Goal: Transaction & Acquisition: Purchase product/service

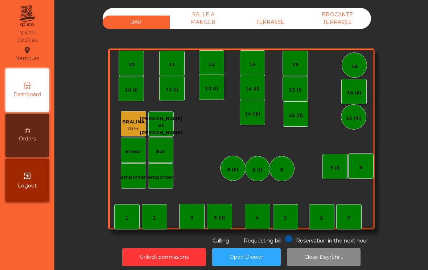
click at [287, 214] on div "5" at bounding box center [285, 216] width 25 height 25
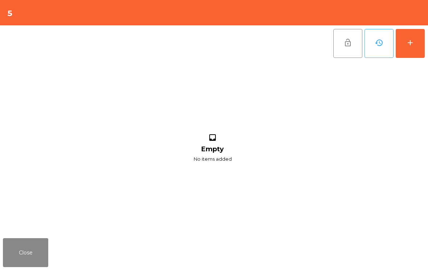
click at [405, 47] on button "add" at bounding box center [410, 43] width 29 height 29
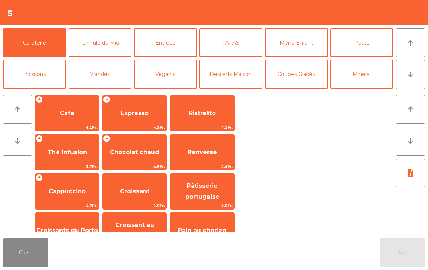
click at [60, 112] on span "Café" at bounding box center [67, 113] width 15 height 7
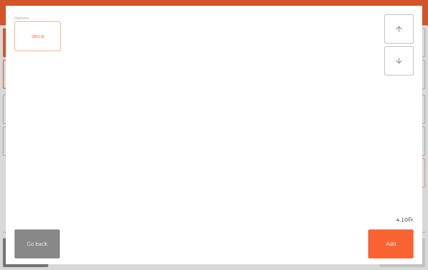
click at [387, 237] on button "Add" at bounding box center [390, 244] width 45 height 29
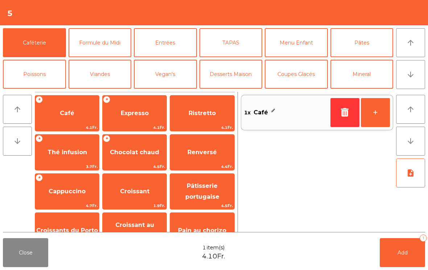
click at [375, 124] on button "+" at bounding box center [375, 112] width 29 height 29
click at [129, 118] on span "Expresso" at bounding box center [135, 114] width 64 height 20
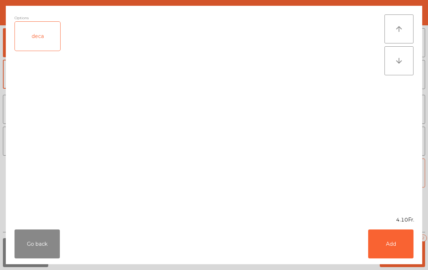
click at [399, 244] on button "Add" at bounding box center [390, 244] width 45 height 29
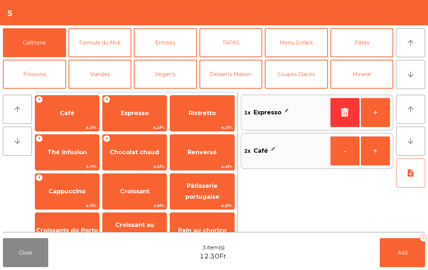
click at [402, 257] on button "Add 3" at bounding box center [402, 253] width 45 height 29
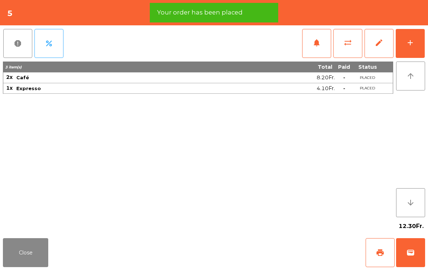
click at [377, 251] on span "print" at bounding box center [380, 253] width 9 height 9
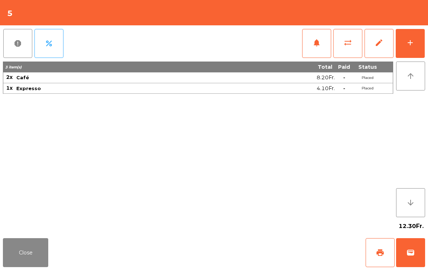
click at [23, 245] on button "Close" at bounding box center [25, 253] width 45 height 29
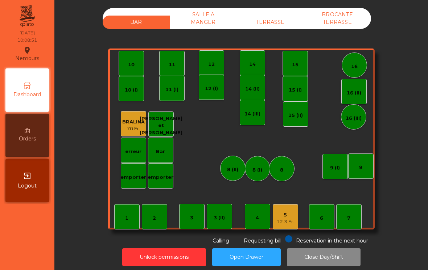
click at [354, 221] on div "7" at bounding box center [348, 216] width 25 height 25
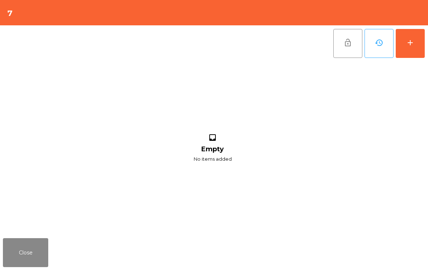
click at [421, 48] on button "add" at bounding box center [410, 43] width 29 height 29
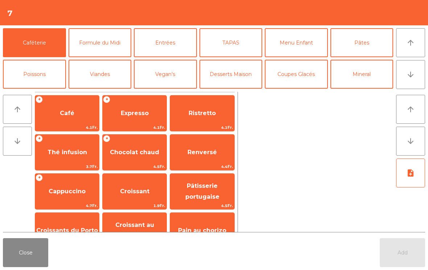
click at [61, 116] on span "Café" at bounding box center [67, 113] width 15 height 7
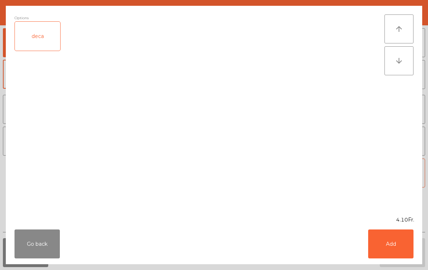
click at [396, 240] on button "Add" at bounding box center [390, 244] width 45 height 29
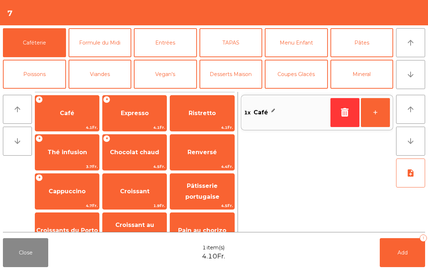
click at [192, 113] on span "Ristretto" at bounding box center [202, 113] width 27 height 7
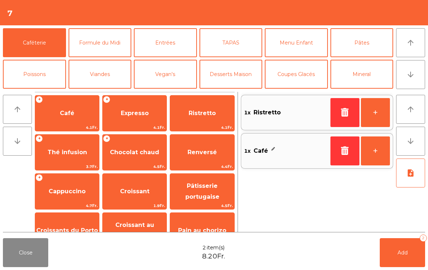
click at [55, 198] on span "Cappuccino" at bounding box center [67, 192] width 64 height 20
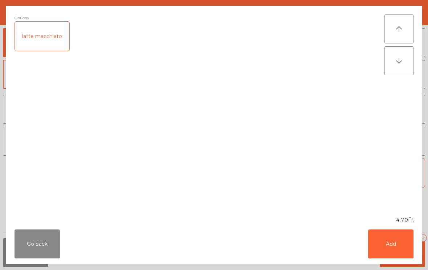
click at [404, 244] on button "Add" at bounding box center [390, 244] width 45 height 29
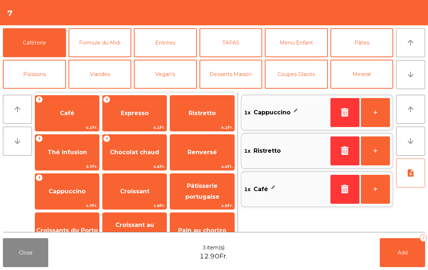
click at [63, 231] on span "Croissants du Porto" at bounding box center [67, 230] width 62 height 7
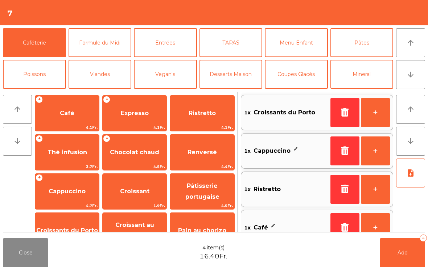
click at [377, 188] on button "+" at bounding box center [375, 189] width 29 height 29
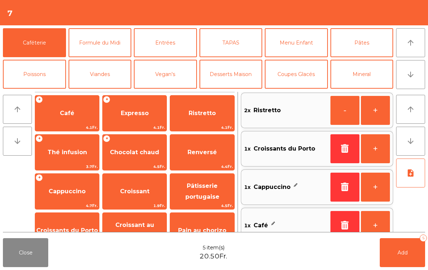
scroll to position [3, 0]
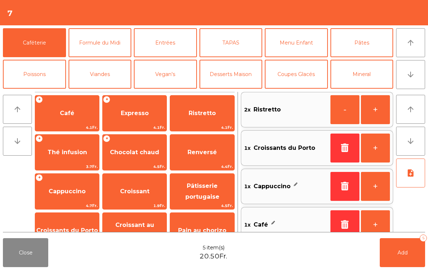
click at [402, 254] on span "Add" at bounding box center [402, 253] width 10 height 7
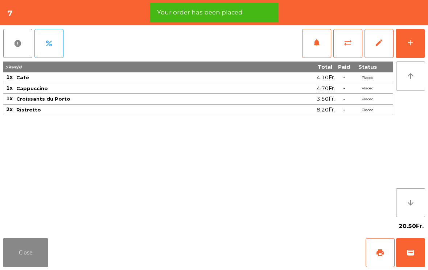
click at [17, 253] on button "Close" at bounding box center [25, 253] width 45 height 29
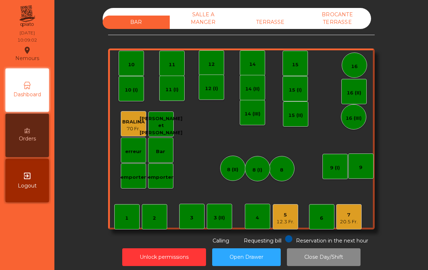
click at [255, 62] on div "14" at bounding box center [252, 64] width 7 height 7
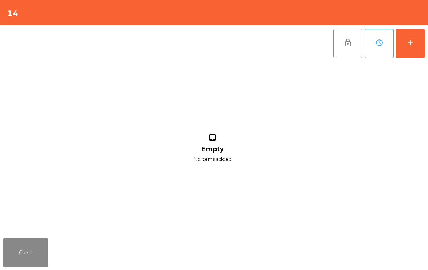
click at [409, 44] on div "add" at bounding box center [410, 42] width 9 height 9
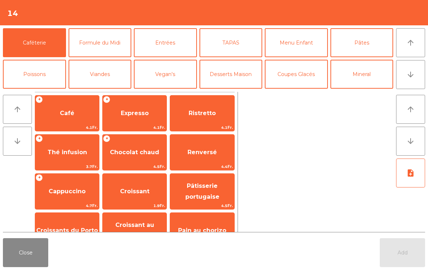
click at [61, 121] on span "Café" at bounding box center [67, 114] width 64 height 20
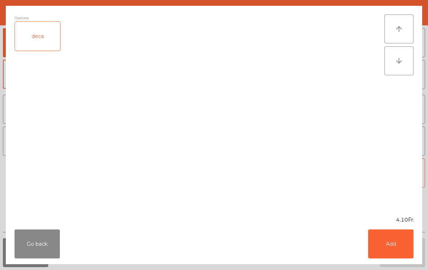
click at [399, 243] on button "Add" at bounding box center [390, 244] width 45 height 29
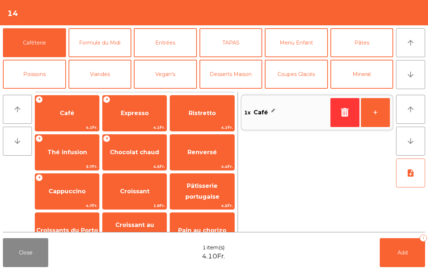
click at [379, 115] on button "+" at bounding box center [375, 112] width 29 height 29
click at [376, 114] on button "+" at bounding box center [375, 112] width 29 height 29
click at [404, 254] on span "Add" at bounding box center [402, 253] width 10 height 7
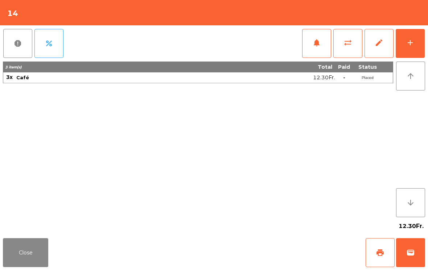
click at [384, 255] on span "print" at bounding box center [380, 253] width 9 height 9
click at [412, 246] on button "wallet" at bounding box center [410, 253] width 29 height 29
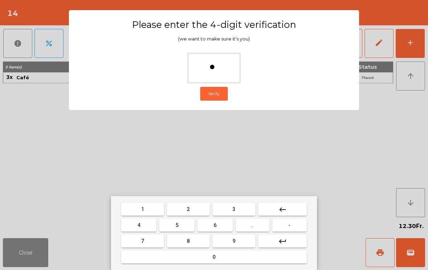
type input "**"
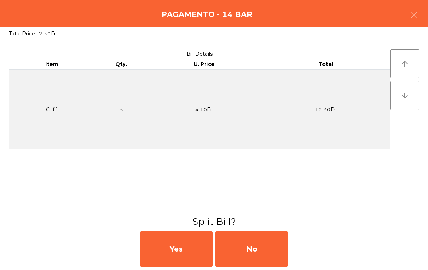
click at [257, 251] on div "No" at bounding box center [251, 249] width 73 height 36
click at [255, 244] on div "MB" at bounding box center [251, 249] width 73 height 36
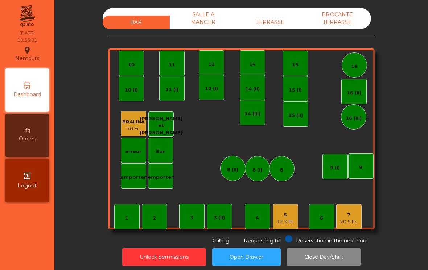
click at [286, 224] on div "12.3 Fr." at bounding box center [285, 222] width 18 height 7
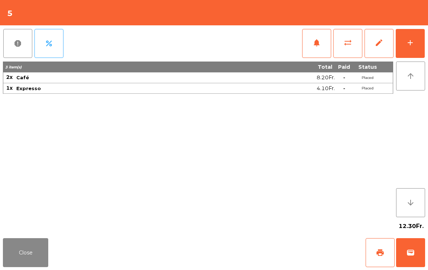
click at [414, 256] on span "wallet" at bounding box center [410, 253] width 9 height 9
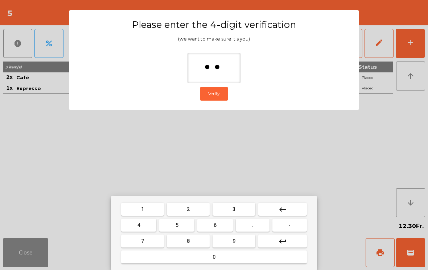
type input "***"
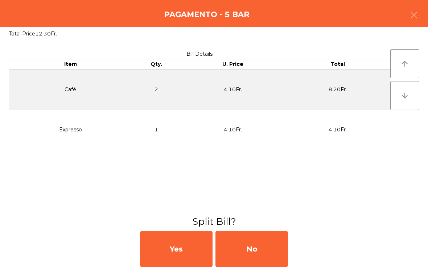
click at [265, 247] on div "No" at bounding box center [251, 249] width 73 height 36
click at [260, 250] on div "MB" at bounding box center [251, 249] width 73 height 36
click at [239, 255] on div "No" at bounding box center [251, 249] width 73 height 36
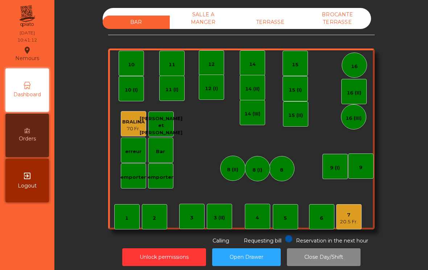
click at [189, 225] on div "3" at bounding box center [191, 216] width 25 height 25
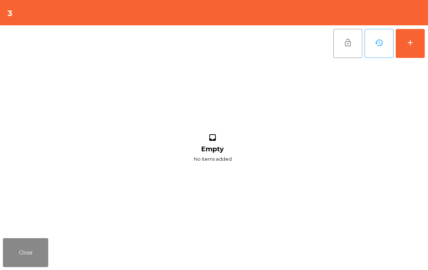
click at [410, 41] on div "add" at bounding box center [410, 42] width 9 height 9
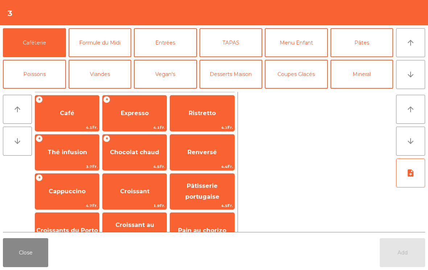
click at [150, 118] on span "Expresso" at bounding box center [135, 114] width 64 height 20
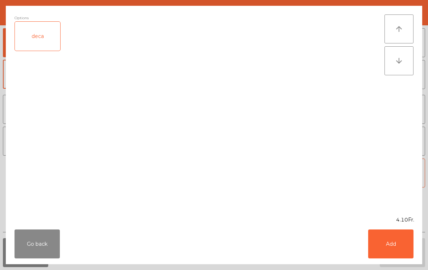
click at [395, 245] on button "Add" at bounding box center [390, 244] width 45 height 29
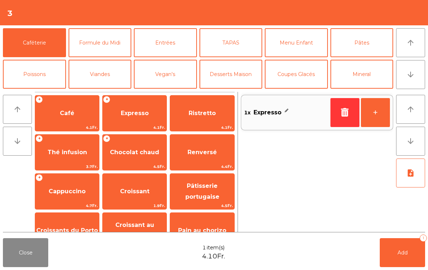
click at [371, 120] on button "+" at bounding box center [375, 112] width 29 height 29
click at [412, 259] on button "Add 2" at bounding box center [402, 253] width 45 height 29
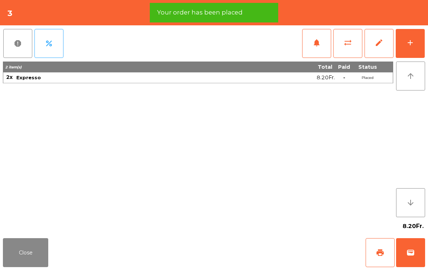
click at [382, 255] on span "print" at bounding box center [380, 253] width 9 height 9
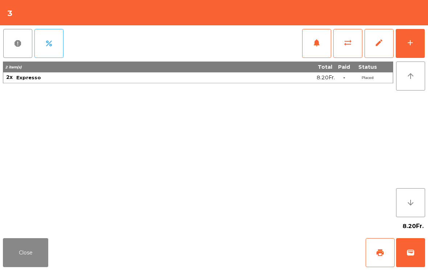
click at [423, 254] on button "wallet" at bounding box center [410, 253] width 29 height 29
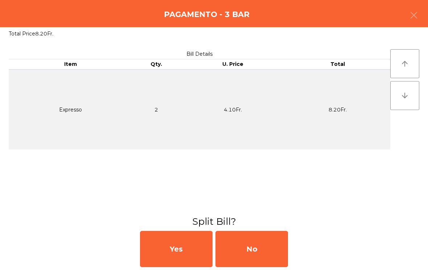
click at [256, 251] on div "No" at bounding box center [251, 249] width 73 height 36
click at [260, 252] on div "MB" at bounding box center [251, 249] width 73 height 36
click at [250, 237] on div "No" at bounding box center [251, 249] width 73 height 36
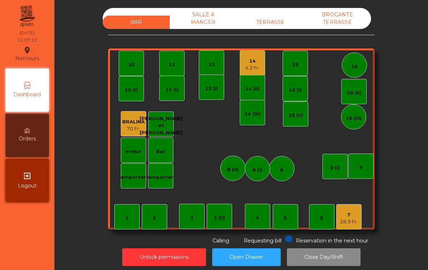
click at [343, 217] on div "7" at bounding box center [349, 215] width 18 height 7
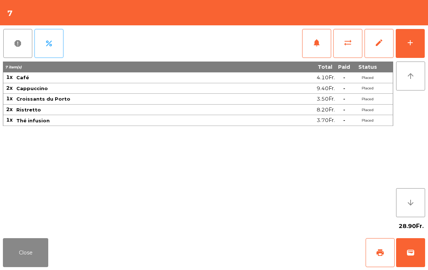
click at [411, 257] on button "wallet" at bounding box center [410, 253] width 29 height 29
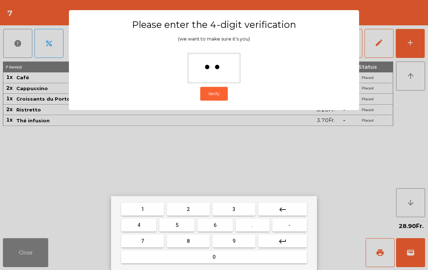
type input "***"
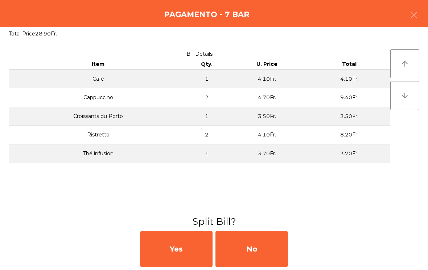
click at [267, 246] on div "No" at bounding box center [251, 249] width 73 height 36
click at [270, 251] on div "MB" at bounding box center [251, 249] width 73 height 36
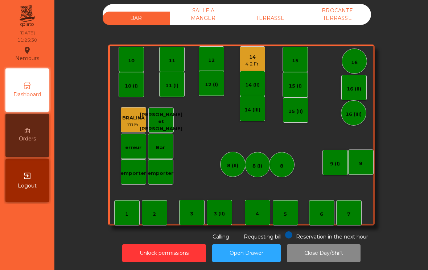
click at [252, 58] on div "14" at bounding box center [252, 57] width 15 height 7
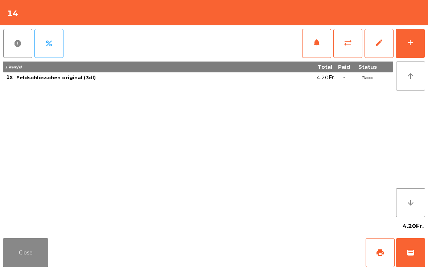
scroll to position [4, 0]
click at [374, 260] on button "print" at bounding box center [379, 253] width 29 height 29
click at [411, 258] on button "wallet" at bounding box center [410, 253] width 29 height 29
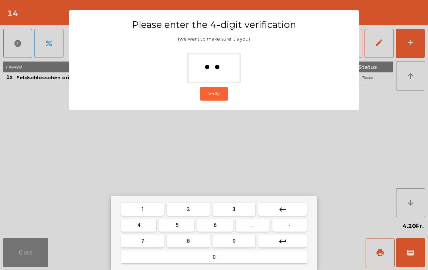
type input "*"
type input "***"
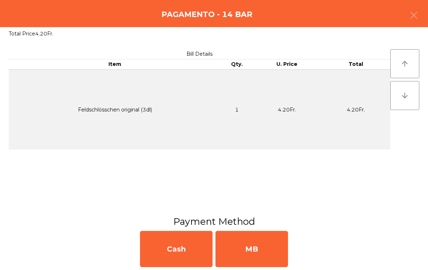
click at [260, 249] on div "MB" at bounding box center [251, 249] width 73 height 36
click at [257, 250] on div "No" at bounding box center [251, 249] width 73 height 36
click at [264, 247] on div "No" at bounding box center [251, 249] width 73 height 36
